Goal: Task Accomplishment & Management: Complete application form

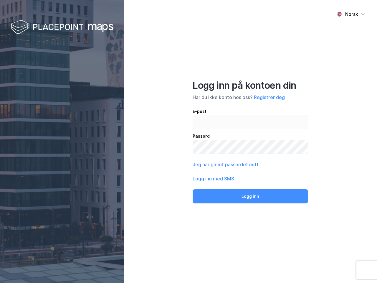
click at [189, 142] on div "Norsk Logg inn på kontoen din Har du ikke konto hos oss? Registrer deg E-post P…" at bounding box center [251, 141] width 254 height 283
click at [62, 27] on img at bounding box center [61, 27] width 103 height 17
click at [351, 14] on div "Norsk" at bounding box center [352, 14] width 13 height 7
click at [269, 97] on button "Registrer deg" at bounding box center [269, 97] width 31 height 7
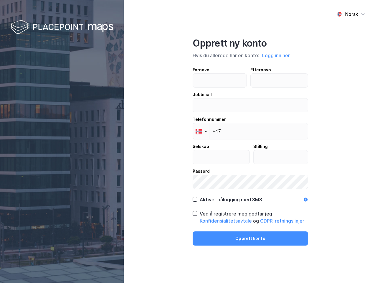
click at [225, 165] on div "Fornavn Etternavn Jobbmail Telefonnummer Phone +47 Selskap Stilling Passord" at bounding box center [251, 127] width 116 height 123
